Goal: Task Accomplishment & Management: Use online tool/utility

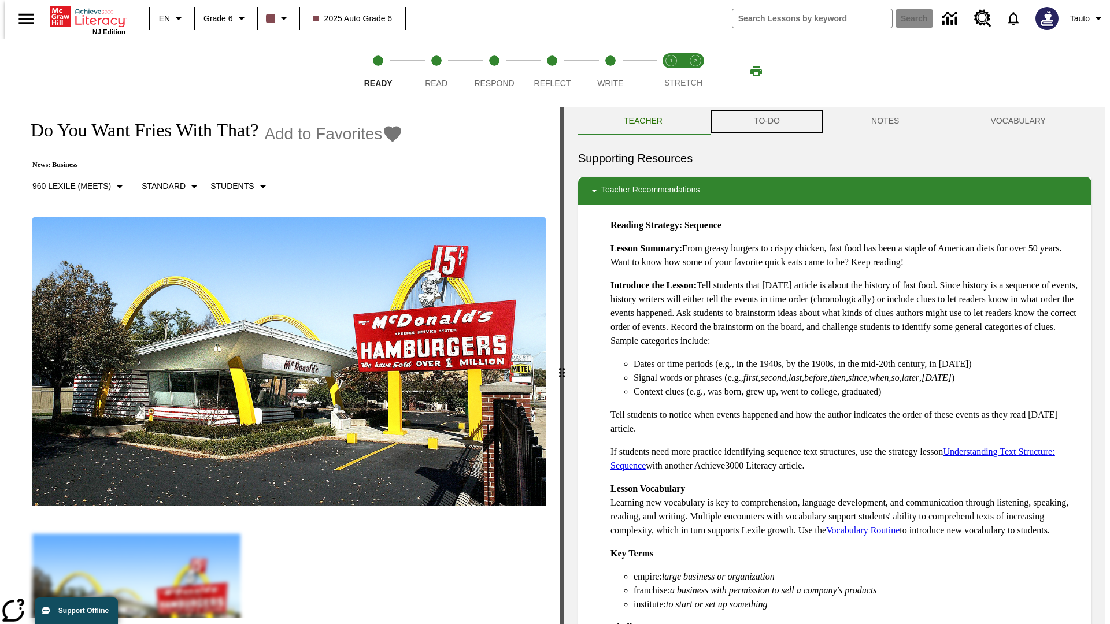
click at [766, 121] on button "TO-DO" at bounding box center [766, 122] width 117 height 28
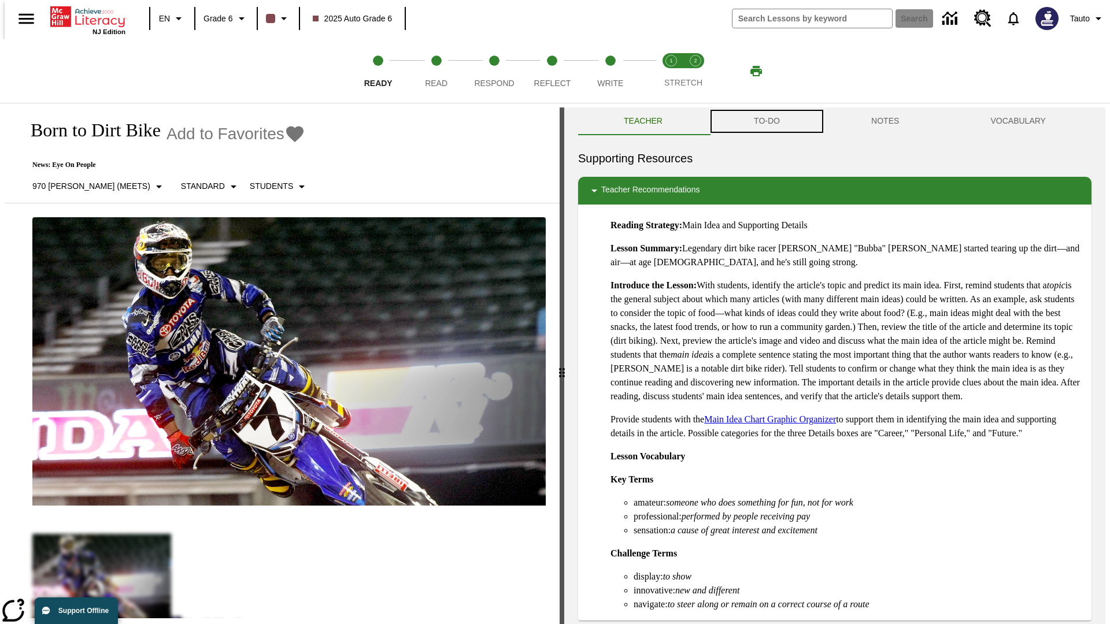
click at [766, 121] on button "TO-DO" at bounding box center [766, 122] width 117 height 28
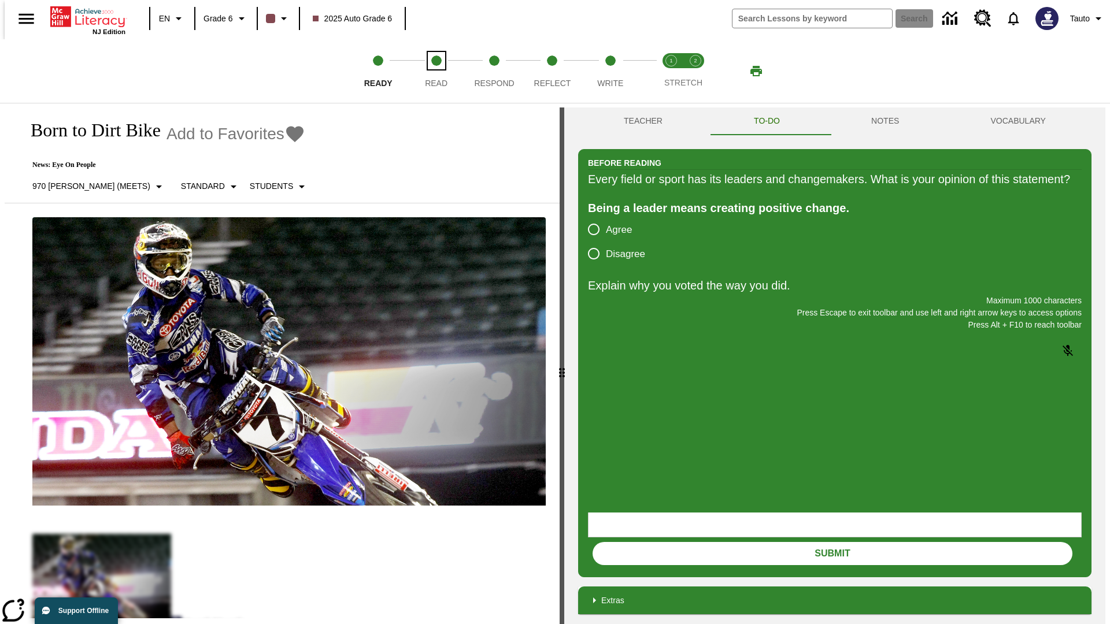
click at [436, 71] on span "Read" at bounding box center [436, 78] width 23 height 21
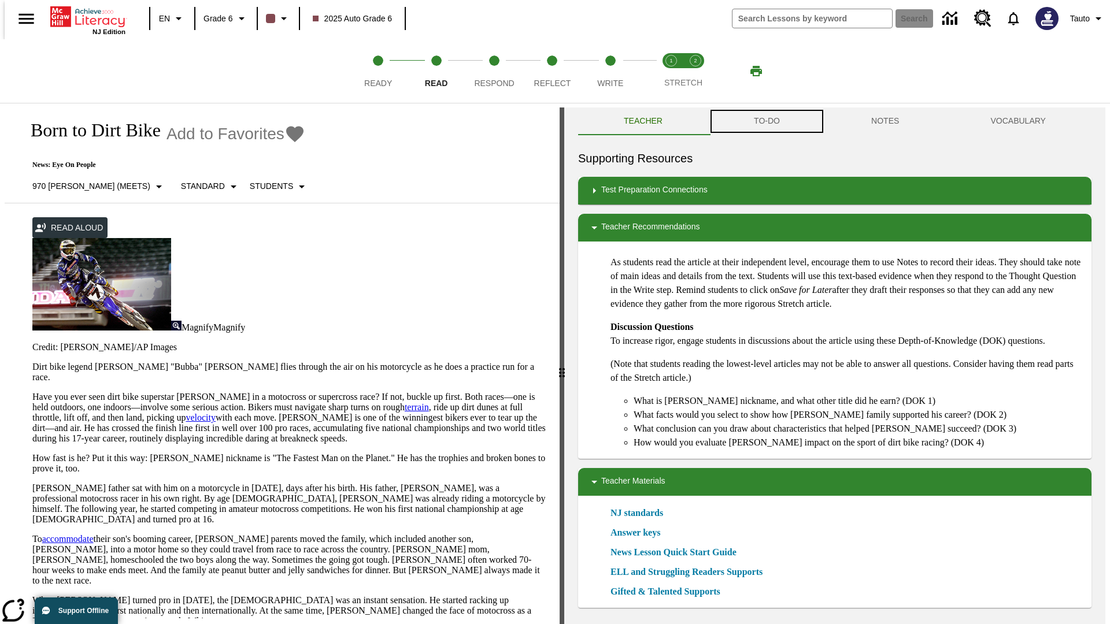
scroll to position [1, 0]
click at [766, 121] on button "TO-DO" at bounding box center [766, 121] width 117 height 28
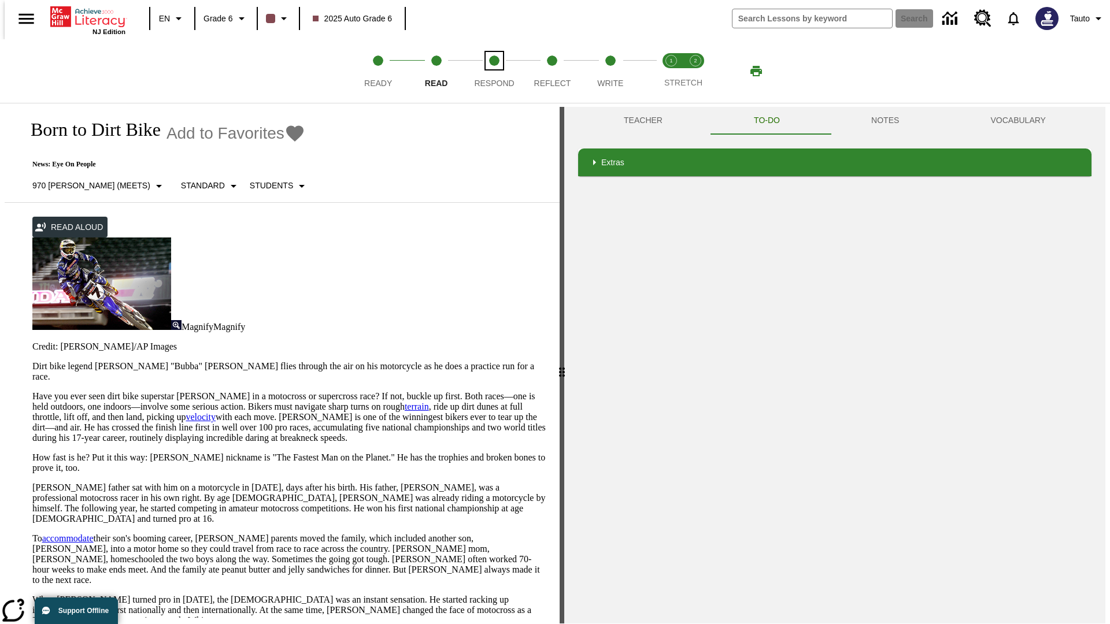
click at [494, 71] on span "Respond" at bounding box center [494, 78] width 40 height 21
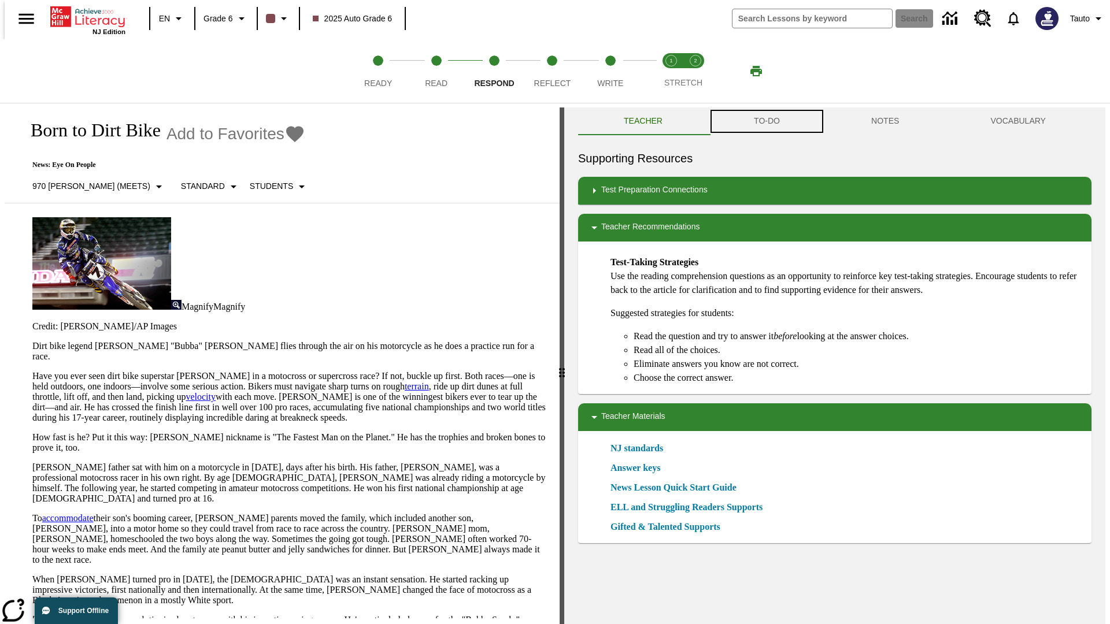
scroll to position [1, 0]
